Goal: Find contact information

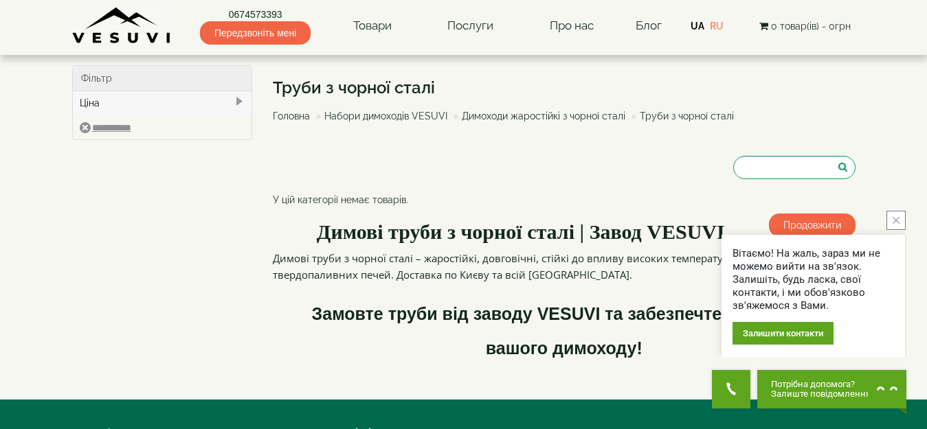
click at [898, 215] on button "close button" at bounding box center [895, 220] width 19 height 19
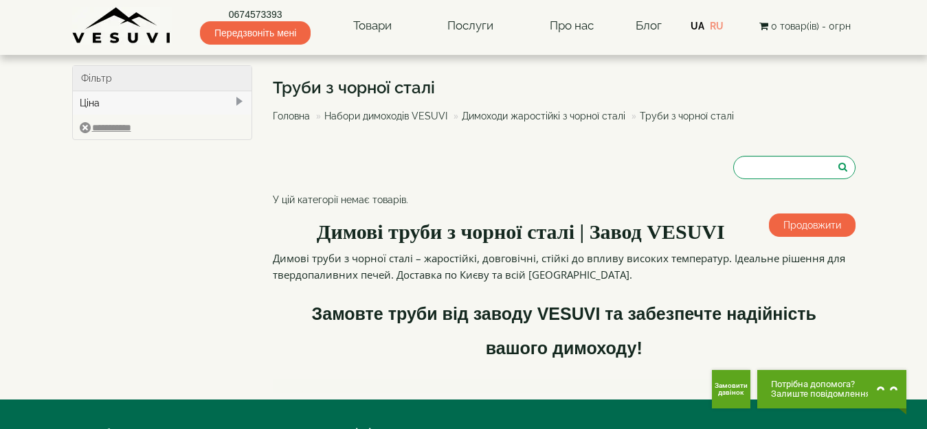
click at [551, 114] on link "Димоходи жаростійкі з чорної сталі" at bounding box center [544, 116] width 164 height 11
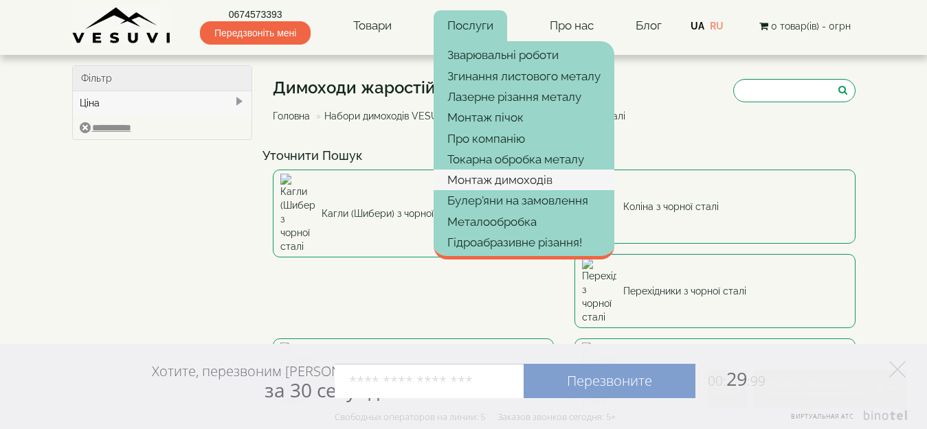
click at [493, 177] on link "Монтаж димоходів" at bounding box center [524, 180] width 181 height 21
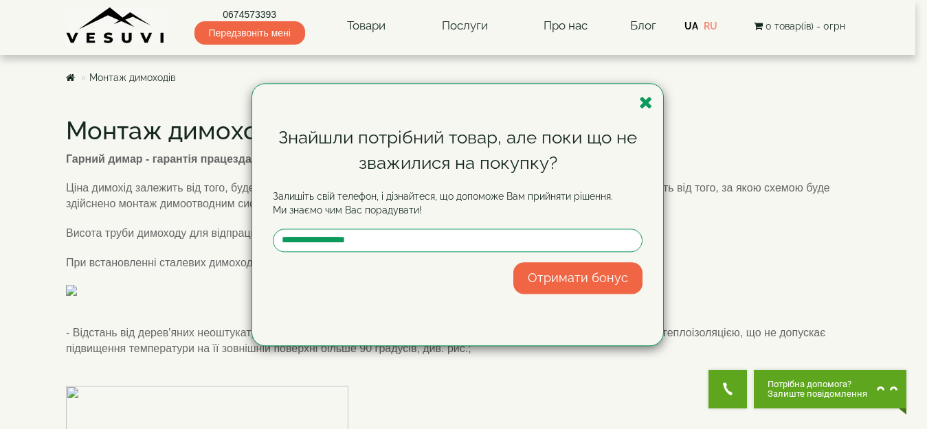
click at [646, 102] on icon "button" at bounding box center [646, 102] width 14 height 17
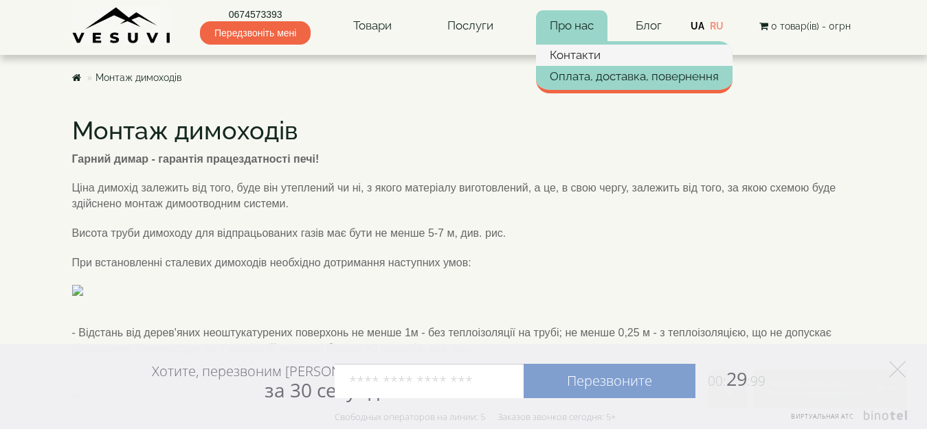
click at [570, 51] on link "Контакти" at bounding box center [634, 55] width 197 height 21
